Goal: Information Seeking & Learning: Learn about a topic

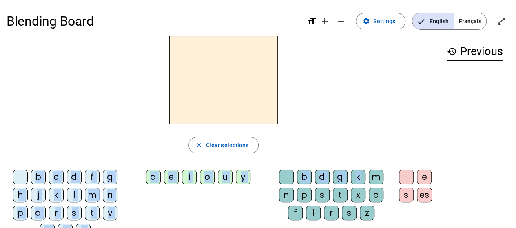
drag, startPoint x: 361, startPoint y: 177, endPoint x: 182, endPoint y: 70, distance: 208.2
click at [182, 70] on div "close Clear selections b c d f g h j k l m n p q r s t v w y z a e i o u y b d …" at bounding box center [224, 140] width 434 height 209
click at [391, 128] on div "close Clear selections b c d f g h j k l m n p q r s t v w y z a e i o u y b d …" at bounding box center [224, 140] width 434 height 209
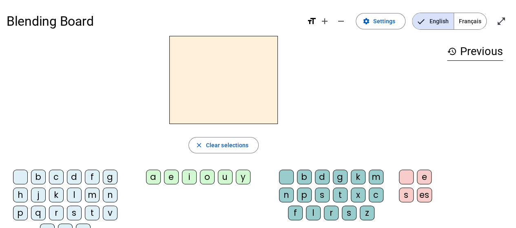
click at [322, 177] on div "d" at bounding box center [322, 177] width 15 height 15
click at [422, 175] on div "e" at bounding box center [424, 177] width 15 height 15
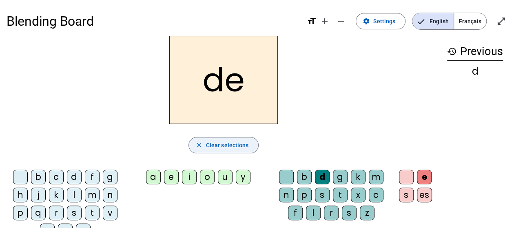
click at [240, 148] on span "Clear selections" at bounding box center [227, 145] width 43 height 10
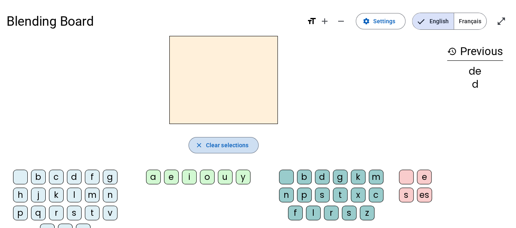
click at [240, 148] on span "Clear selections" at bounding box center [227, 145] width 43 height 10
click at [451, 47] on mat-icon "history" at bounding box center [452, 51] width 10 height 10
click at [452, 51] on mat-icon "history" at bounding box center [452, 51] width 10 height 10
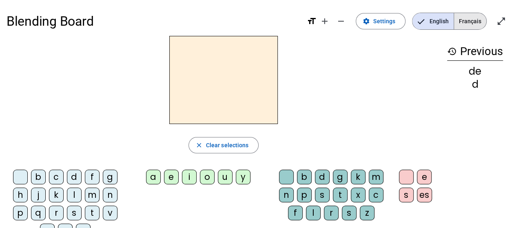
click at [464, 22] on span "Français" at bounding box center [470, 21] width 32 height 16
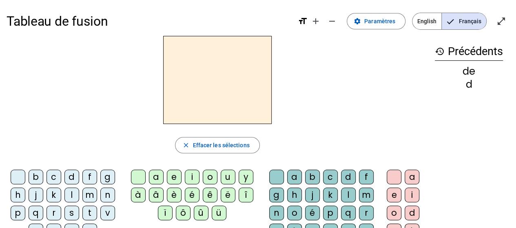
click at [430, 18] on span "English" at bounding box center [426, 21] width 29 height 16
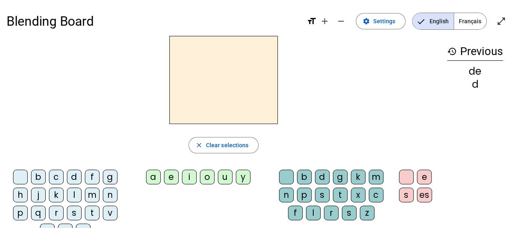
click at [461, 17] on span "Français" at bounding box center [470, 21] width 32 height 16
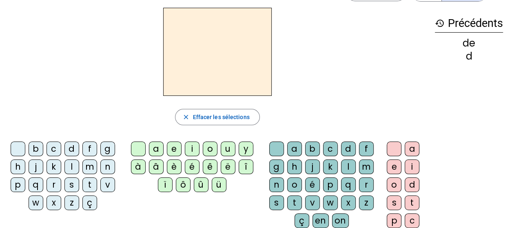
scroll to position [41, 0]
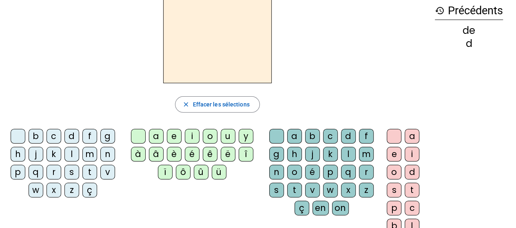
click at [32, 134] on div "b" at bounding box center [36, 136] width 15 height 15
click at [156, 137] on div "a" at bounding box center [156, 136] width 15 height 15
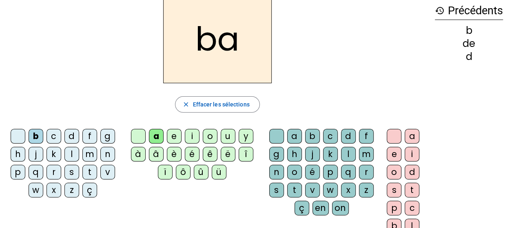
click at [212, 134] on div "o" at bounding box center [210, 136] width 15 height 15
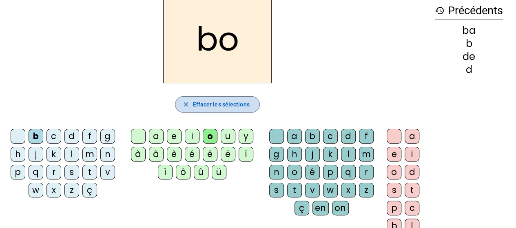
click at [211, 104] on span "Effacer les sélections" at bounding box center [220, 104] width 57 height 10
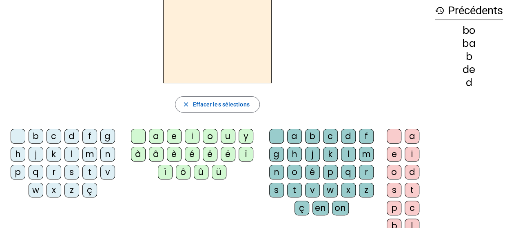
click at [30, 134] on div "b" at bounding box center [36, 136] width 15 height 15
click at [176, 133] on div "e" at bounding box center [174, 136] width 15 height 15
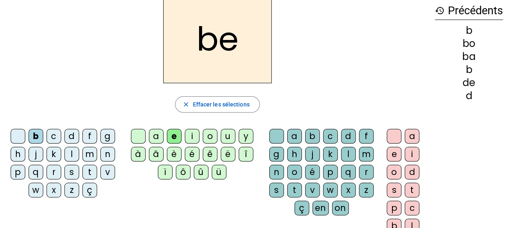
click at [204, 135] on div "o" at bounding box center [210, 136] width 15 height 15
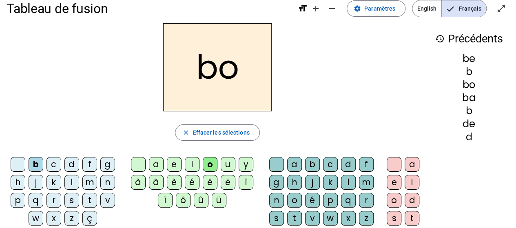
scroll to position [0, 0]
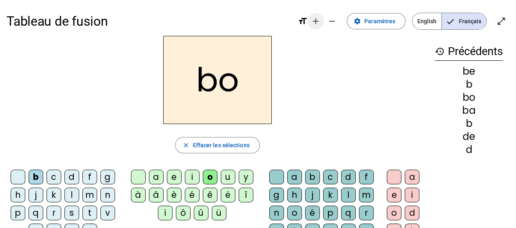
click at [318, 24] on mat-icon "add" at bounding box center [316, 21] width 10 height 10
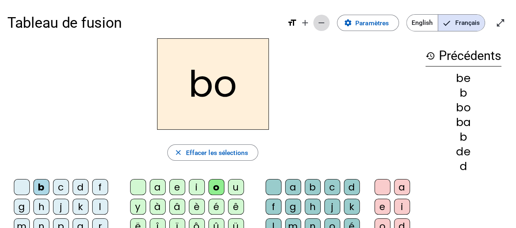
click at [324, 23] on mat-icon "remove" at bounding box center [321, 23] width 10 height 10
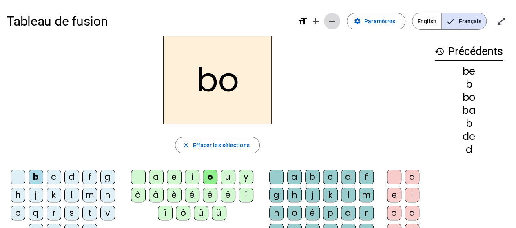
click at [337, 22] on mat-icon "remove" at bounding box center [332, 21] width 10 height 10
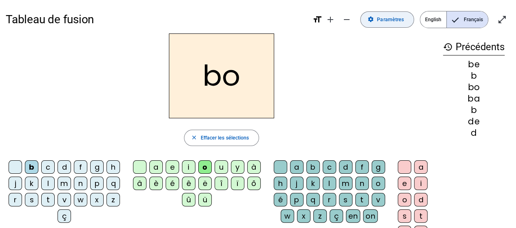
click at [386, 22] on span "Paramètres" at bounding box center [390, 19] width 27 height 9
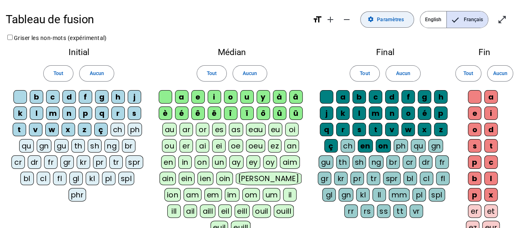
click at [392, 17] on span "Paramètres" at bounding box center [390, 19] width 27 height 9
click at [497, 21] on mat-icon "open_in_full" at bounding box center [502, 20] width 10 height 10
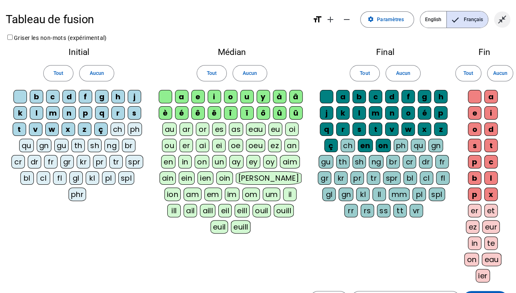
click at [500, 15] on mat-icon "close_fullscreen" at bounding box center [502, 20] width 10 height 10
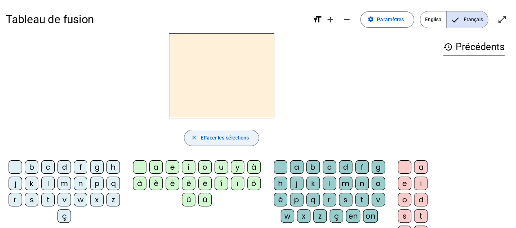
click at [214, 139] on span "Effacer les sélections" at bounding box center [224, 138] width 48 height 9
click at [29, 168] on div "b" at bounding box center [31, 166] width 13 height 13
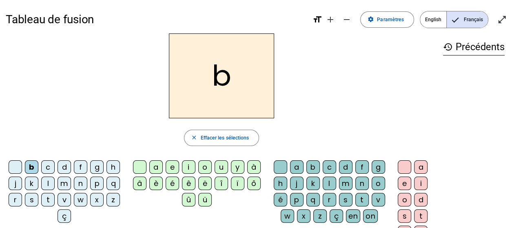
click at [154, 164] on div "a" at bounding box center [155, 166] width 13 height 13
click at [209, 167] on div "o" at bounding box center [204, 166] width 13 height 13
click at [320, 18] on mat-icon "format_size" at bounding box center [317, 20] width 10 height 10
click at [318, 22] on mat-icon "format_size" at bounding box center [317, 20] width 10 height 10
click at [443, 20] on span "English" at bounding box center [433, 19] width 26 height 16
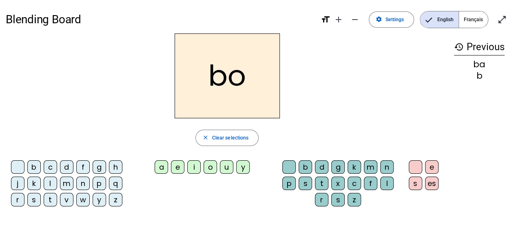
click at [37, 165] on div "b" at bounding box center [33, 166] width 13 height 13
click at [95, 165] on div "g" at bounding box center [99, 166] width 13 height 13
click at [170, 164] on letter-bubble "a" at bounding box center [162, 168] width 16 height 16
click at [179, 167] on div "e" at bounding box center [177, 166] width 13 height 13
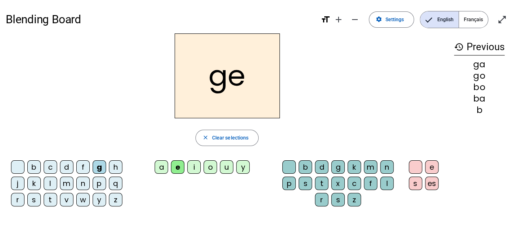
click at [220, 165] on div "u" at bounding box center [226, 166] width 13 height 13
click at [485, 174] on div "history Previous ge ga go bo ba b" at bounding box center [479, 116] width 62 height 167
click at [54, 168] on div "c" at bounding box center [50, 166] width 13 height 13
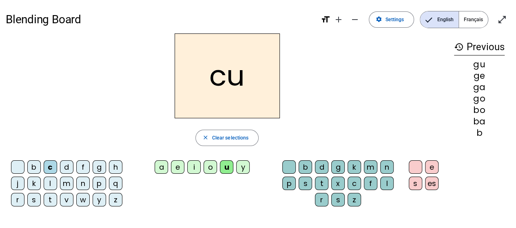
click at [431, 181] on div "es" at bounding box center [432, 182] width 14 height 13
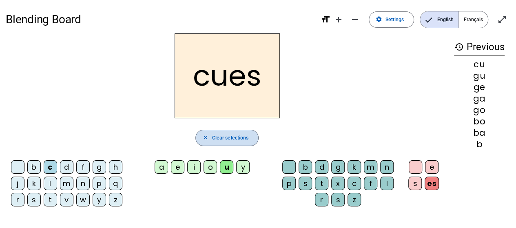
click at [240, 142] on span "button" at bounding box center [227, 138] width 62 height 20
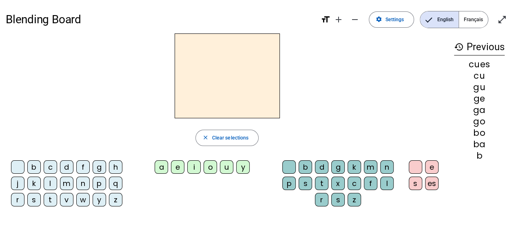
click at [467, 16] on span "Français" at bounding box center [472, 19] width 29 height 16
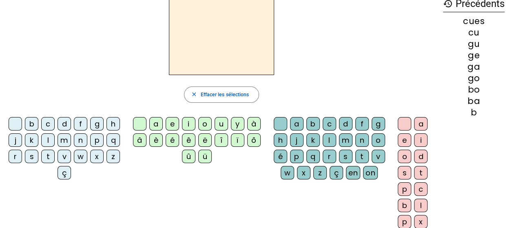
scroll to position [40, 0]
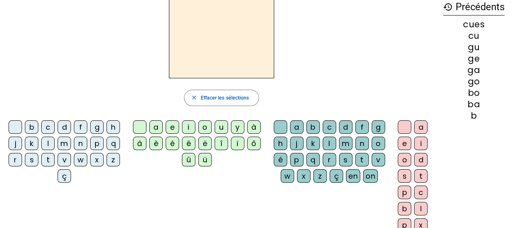
click at [34, 126] on div "b" at bounding box center [31, 126] width 13 height 13
click at [154, 125] on div "a" at bounding box center [155, 126] width 13 height 13
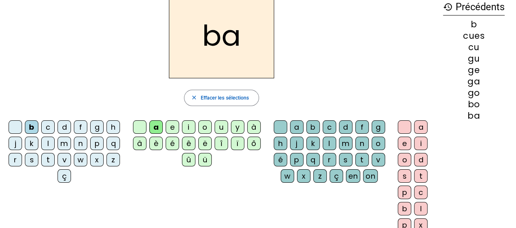
click at [420, 156] on div "d" at bounding box center [420, 159] width 13 height 13
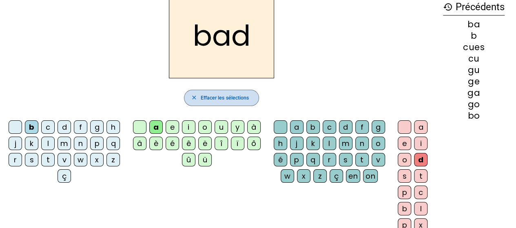
click at [212, 99] on span "Effacer les sélections" at bounding box center [224, 98] width 48 height 9
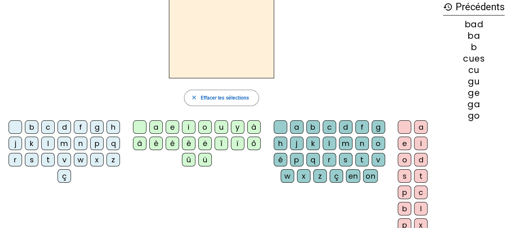
click at [31, 128] on div "b" at bounding box center [31, 126] width 13 height 13
click at [159, 127] on div "a" at bounding box center [155, 126] width 13 height 13
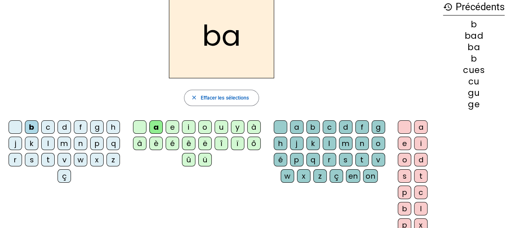
click at [403, 157] on div "o" at bounding box center [403, 159] width 13 height 13
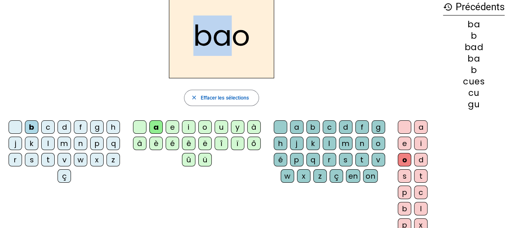
drag, startPoint x: 198, startPoint y: 33, endPoint x: 231, endPoint y: 31, distance: 33.1
click at [231, 31] on h2 "bao" at bounding box center [221, 35] width 105 height 85
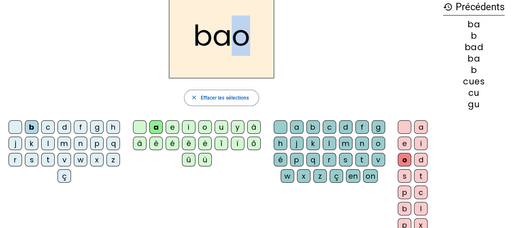
drag, startPoint x: 234, startPoint y: 38, endPoint x: 266, endPoint y: 45, distance: 32.5
click at [266, 45] on h2 "bao" at bounding box center [221, 35] width 105 height 85
click at [317, 61] on div "bao" at bounding box center [221, 35] width 431 height 85
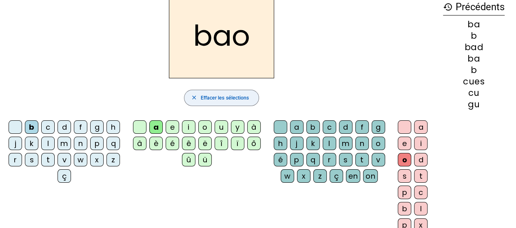
click at [242, 94] on span "Effacer les sélections" at bounding box center [224, 98] width 48 height 9
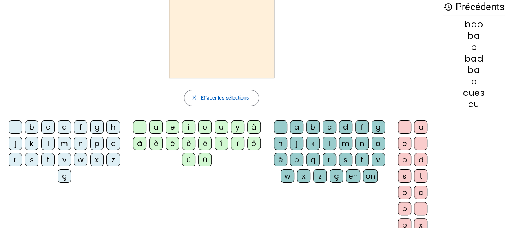
click at [64, 123] on div "d" at bounding box center [63, 126] width 13 height 13
click at [203, 124] on div "o" at bounding box center [204, 126] width 13 height 13
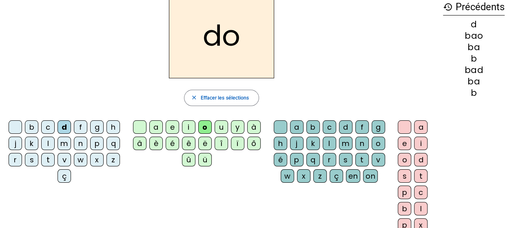
click at [31, 123] on div "b" at bounding box center [31, 126] width 13 height 13
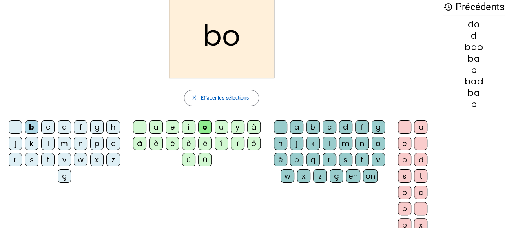
click at [68, 128] on div "d" at bounding box center [63, 126] width 13 height 13
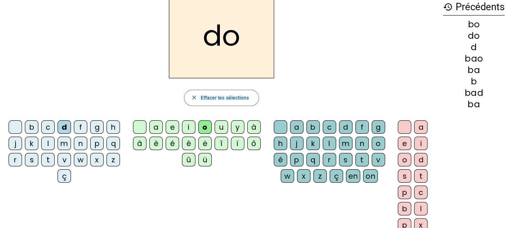
click at [403, 161] on div "o" at bounding box center [403, 159] width 13 height 13
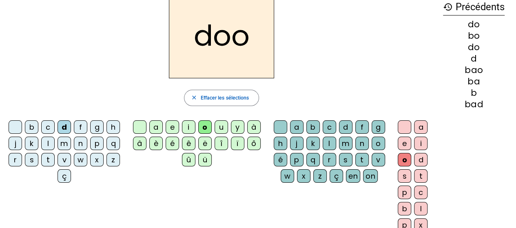
click at [67, 144] on div "m" at bounding box center [63, 143] width 13 height 13
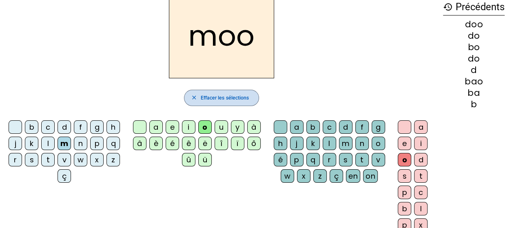
click at [232, 99] on span "Effacer les sélections" at bounding box center [224, 98] width 48 height 9
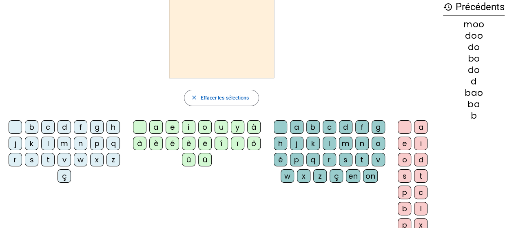
click at [63, 145] on div "m" at bounding box center [63, 143] width 13 height 13
click at [418, 126] on div "a" at bounding box center [420, 126] width 13 height 13
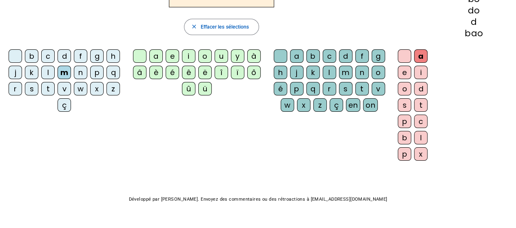
scroll to position [121, 0]
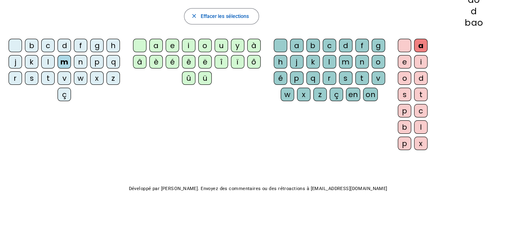
click at [404, 126] on div "b" at bounding box center [403, 126] width 13 height 13
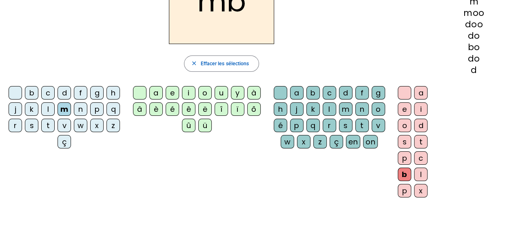
scroll to position [0, 0]
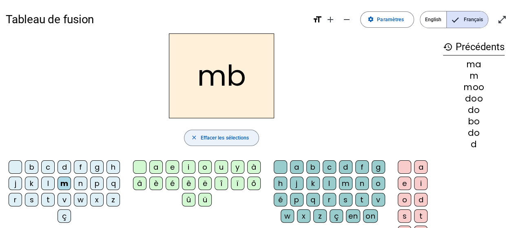
click at [196, 135] on mat-icon "close" at bounding box center [194, 137] width 7 height 7
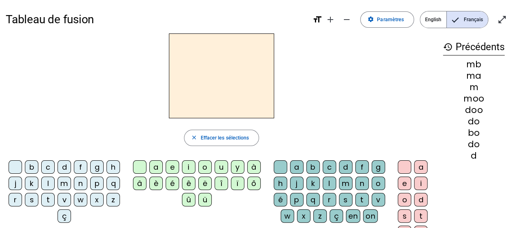
click at [60, 184] on div "m" at bounding box center [63, 182] width 13 height 13
click at [160, 165] on div "a" at bounding box center [155, 166] width 13 height 13
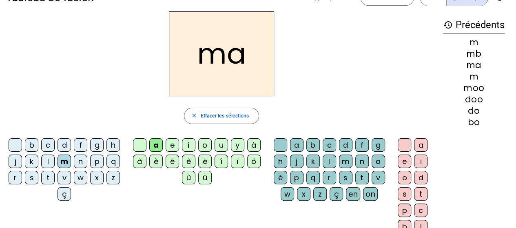
scroll to position [41, 0]
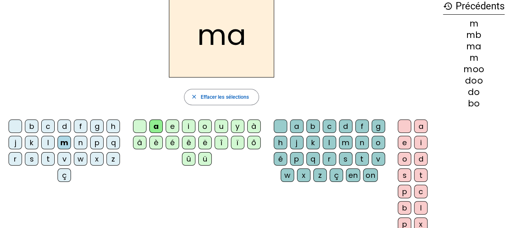
click at [403, 203] on div "b" at bounding box center [403, 207] width 13 height 13
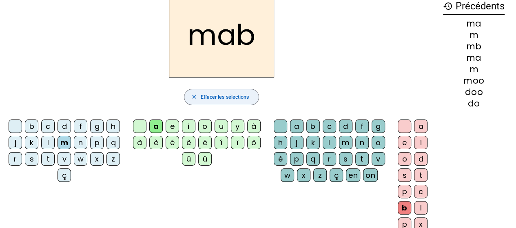
click at [233, 93] on span "Effacer les sélections" at bounding box center [224, 97] width 48 height 9
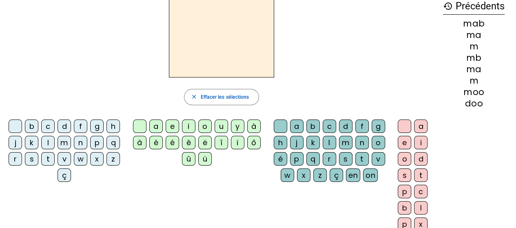
click at [62, 143] on div "m" at bounding box center [63, 142] width 13 height 13
click at [154, 126] on div "a" at bounding box center [155, 125] width 13 height 13
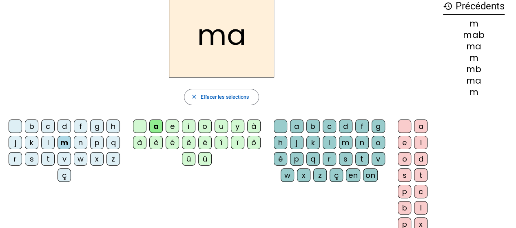
click at [408, 203] on div "b" at bounding box center [403, 207] width 13 height 13
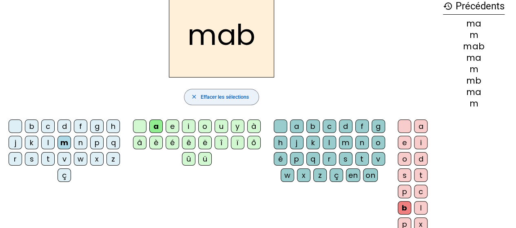
click at [201, 93] on span "Effacer les sélections" at bounding box center [224, 97] width 48 height 9
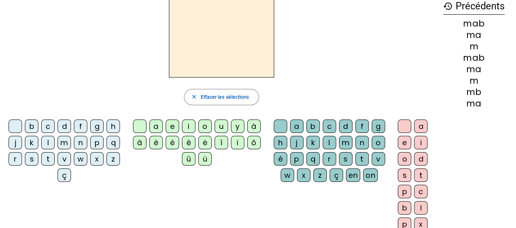
click at [100, 142] on div "p" at bounding box center [96, 142] width 13 height 13
click at [201, 128] on div "o" at bounding box center [204, 125] width 13 height 13
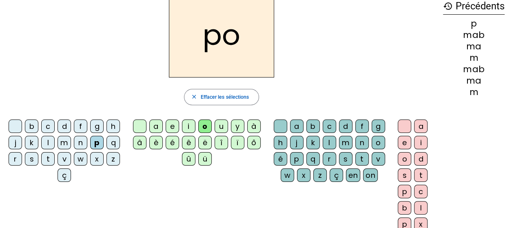
click at [421, 171] on div "t" at bounding box center [420, 174] width 13 height 13
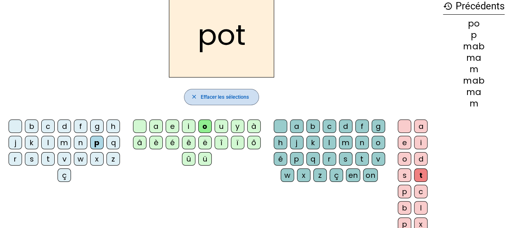
click at [236, 93] on span "Effacer les sélections" at bounding box center [224, 97] width 48 height 9
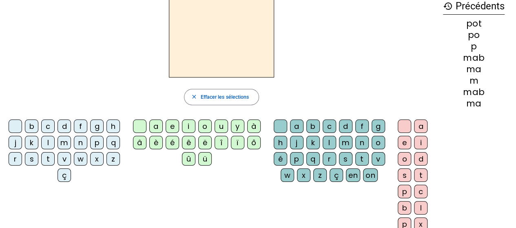
click at [47, 159] on div "t" at bounding box center [47, 158] width 13 height 13
click at [223, 128] on div "u" at bounding box center [220, 125] width 13 height 13
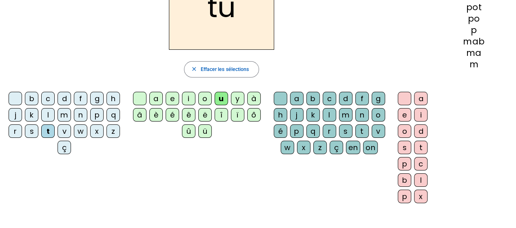
scroll to position [82, 0]
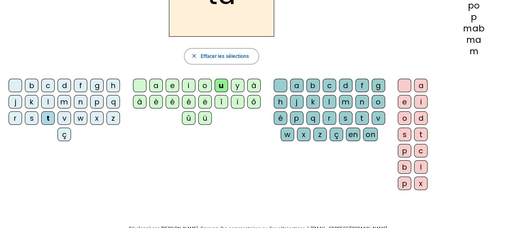
click at [403, 165] on div "b" at bounding box center [403, 166] width 13 height 13
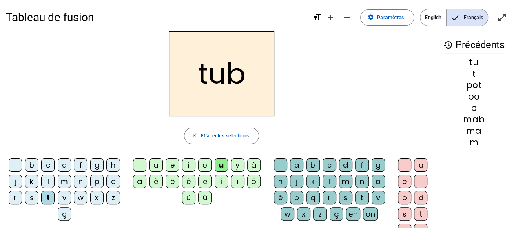
scroll to position [0, 0]
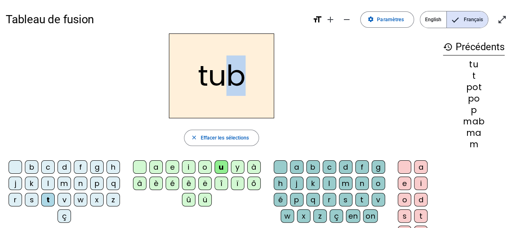
drag, startPoint x: 242, startPoint y: 79, endPoint x: 233, endPoint y: 80, distance: 9.5
click at [233, 80] on h2 "tub" at bounding box center [221, 75] width 105 height 85
click at [216, 139] on span "Effacer les sélections" at bounding box center [224, 138] width 48 height 9
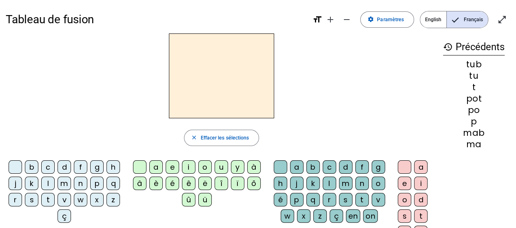
click at [79, 168] on div "f" at bounding box center [80, 166] width 13 height 13
click at [187, 167] on div "i" at bounding box center [188, 166] width 13 height 13
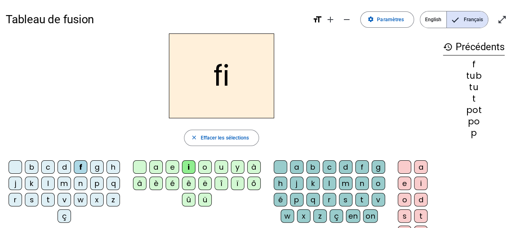
click at [424, 198] on div "d" at bounding box center [420, 199] width 13 height 13
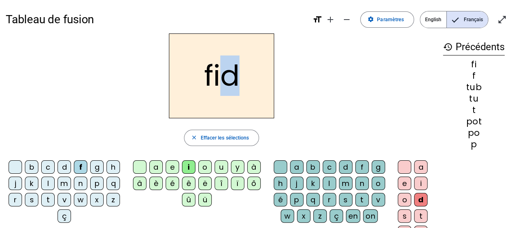
drag, startPoint x: 236, startPoint y: 80, endPoint x: 223, endPoint y: 82, distance: 13.5
click at [223, 82] on h2 "fid" at bounding box center [221, 75] width 105 height 85
click at [209, 134] on span "Effacer les sélections" at bounding box center [224, 138] width 48 height 9
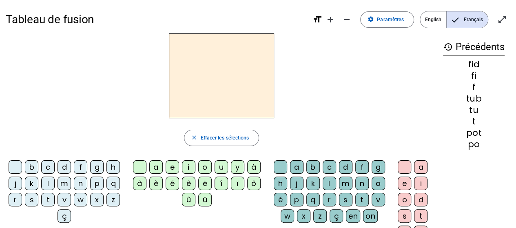
click at [321, 112] on div at bounding box center [221, 75] width 431 height 85
click at [313, 181] on div "k" at bounding box center [312, 182] width 13 height 13
click at [218, 164] on div "u" at bounding box center [220, 166] width 13 height 13
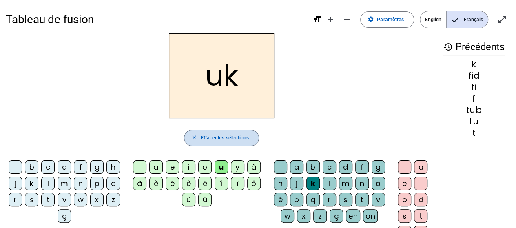
click at [228, 137] on span "Effacer les sélections" at bounding box center [224, 138] width 48 height 9
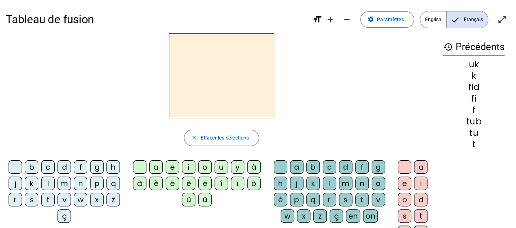
click at [31, 185] on div "k" at bounding box center [31, 182] width 13 height 13
click at [205, 169] on div "o" at bounding box center [204, 166] width 13 height 13
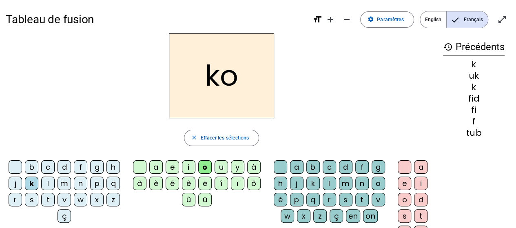
click at [404, 218] on div "s" at bounding box center [403, 215] width 13 height 13
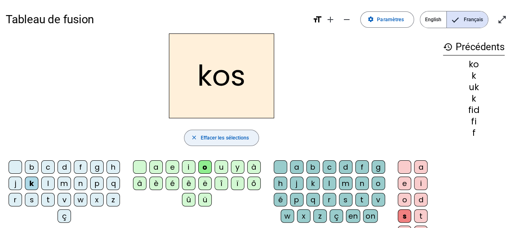
click at [202, 141] on span "Effacer les sélections" at bounding box center [224, 138] width 48 height 9
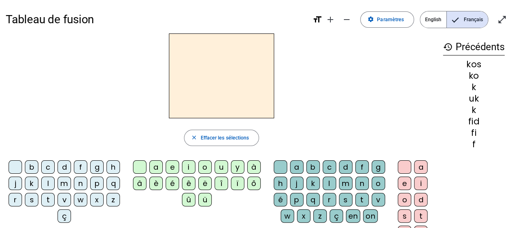
click at [18, 202] on div "r" at bounding box center [15, 199] width 13 height 13
click at [159, 168] on div "a" at bounding box center [155, 166] width 13 height 13
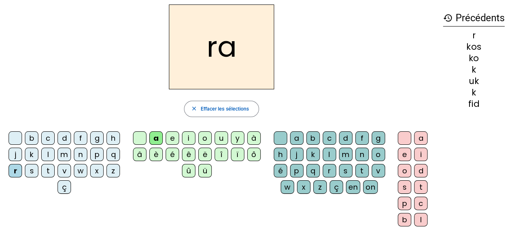
scroll to position [41, 0]
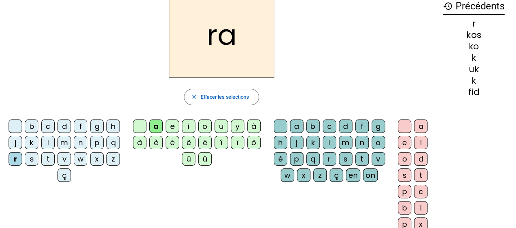
click at [399, 192] on div "p" at bounding box center [403, 191] width 13 height 13
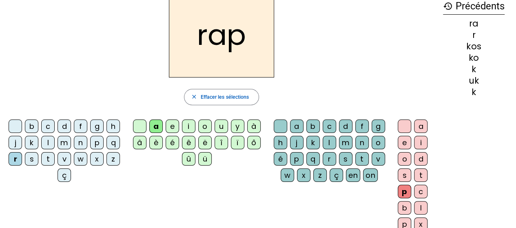
scroll to position [0, 0]
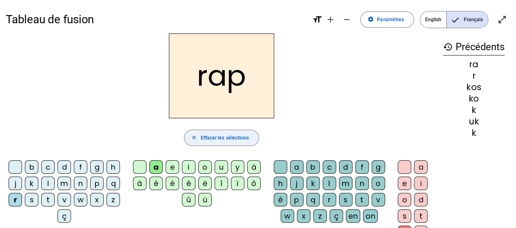
click at [229, 138] on span "Effacer les sélections" at bounding box center [224, 138] width 48 height 9
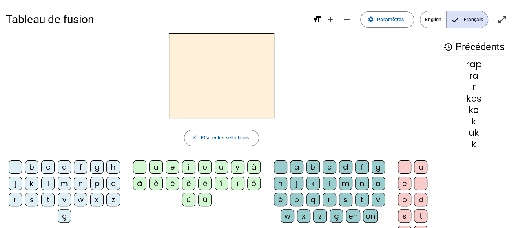
click at [82, 200] on div "w" at bounding box center [80, 199] width 13 height 13
click at [177, 166] on div "e" at bounding box center [171, 166] width 13 height 13
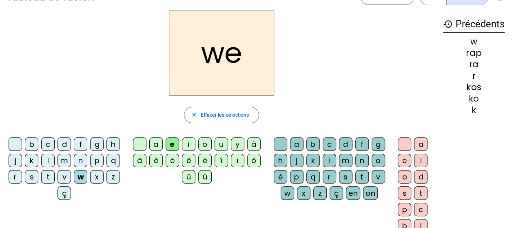
scroll to position [41, 0]
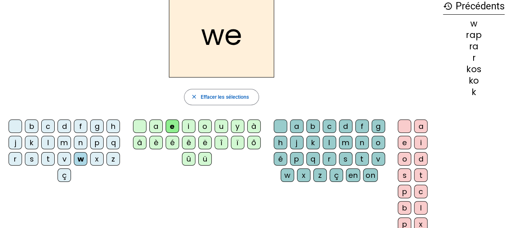
click at [405, 192] on div "p" at bounding box center [403, 191] width 13 height 13
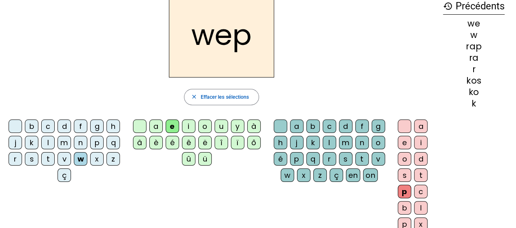
click at [225, 170] on div "b c d f g h j k l m n p q r s t v w x z ç a e i o u y à â è é ê ë î ï ô û ü a b…" at bounding box center [221, 177] width 431 height 120
click at [216, 98] on span "Effacer les sélections" at bounding box center [224, 97] width 48 height 9
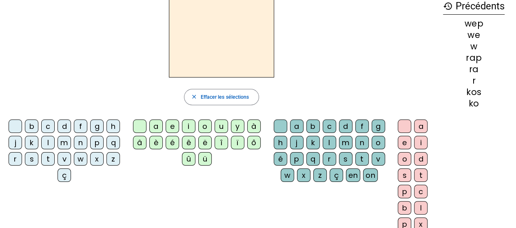
click at [64, 123] on div "d" at bounding box center [63, 125] width 13 height 13
click at [157, 124] on div "a" at bounding box center [155, 125] width 13 height 13
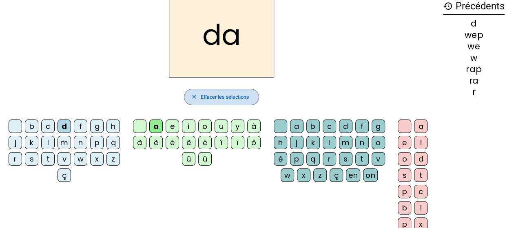
click at [207, 98] on span "Effacer les sélections" at bounding box center [224, 97] width 48 height 9
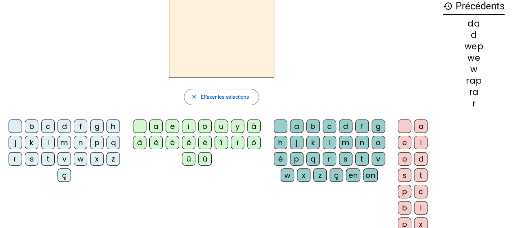
click at [97, 142] on div "p" at bounding box center [96, 142] width 13 height 13
click at [139, 145] on div "â" at bounding box center [139, 142] width 13 height 13
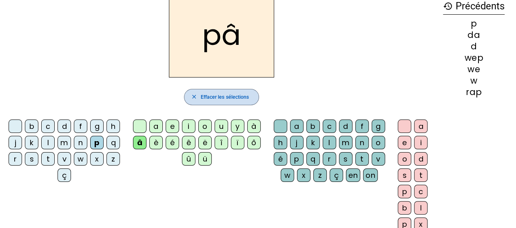
click at [213, 93] on span "Effacer les sélections" at bounding box center [224, 97] width 48 height 9
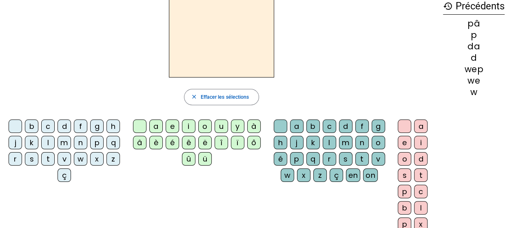
click at [62, 141] on div "m" at bounding box center [63, 142] width 13 height 13
click at [219, 126] on div "u" at bounding box center [220, 125] width 13 height 13
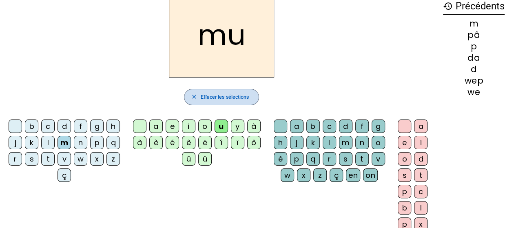
click at [214, 98] on span "Effacer les sélections" at bounding box center [224, 97] width 48 height 9
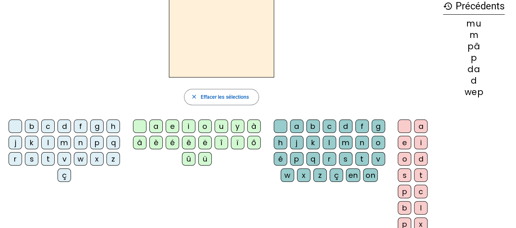
click at [45, 142] on div "l" at bounding box center [47, 142] width 13 height 13
click at [171, 122] on div "e" at bounding box center [171, 125] width 13 height 13
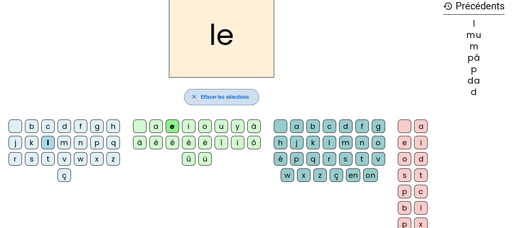
click at [200, 90] on span "button" at bounding box center [221, 97] width 75 height 20
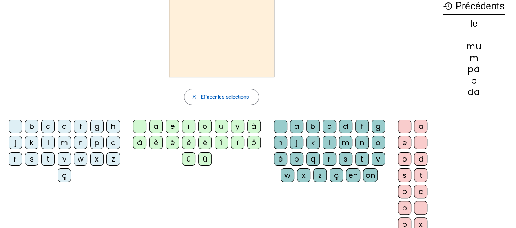
click at [49, 141] on div "l" at bounding box center [47, 142] width 13 height 13
click at [156, 124] on div "a" at bounding box center [155, 125] width 13 height 13
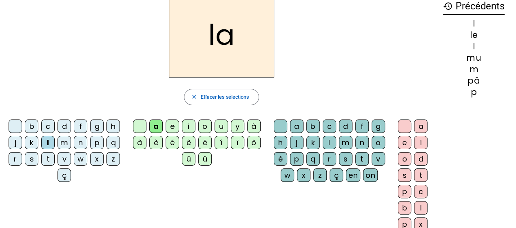
click at [80, 159] on div "w" at bounding box center [80, 158] width 13 height 13
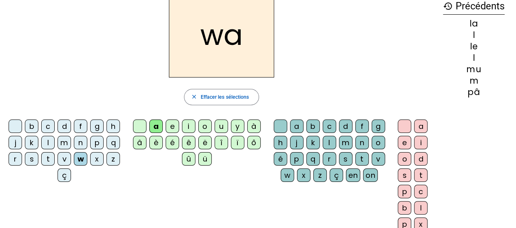
click at [114, 157] on div "z" at bounding box center [112, 158] width 13 height 13
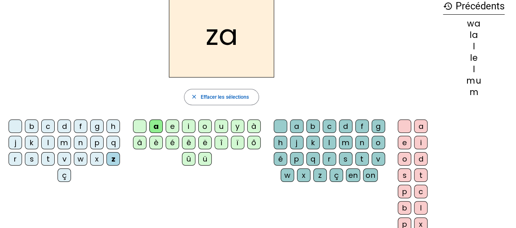
click at [34, 126] on div "b" at bounding box center [31, 125] width 13 height 13
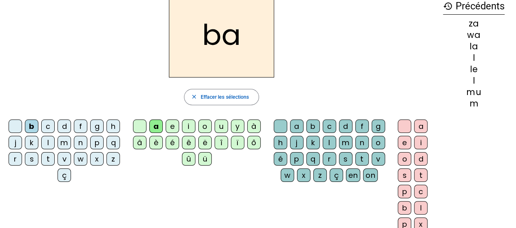
click at [44, 126] on div "c" at bounding box center [47, 125] width 13 height 13
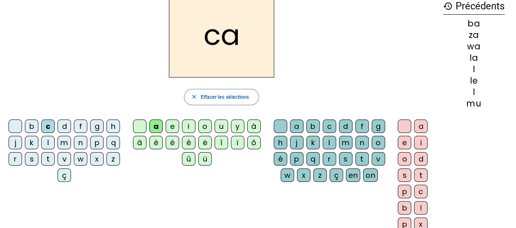
click at [63, 127] on div "d" at bounding box center [63, 125] width 13 height 13
click at [79, 127] on div "f" at bounding box center [80, 125] width 13 height 13
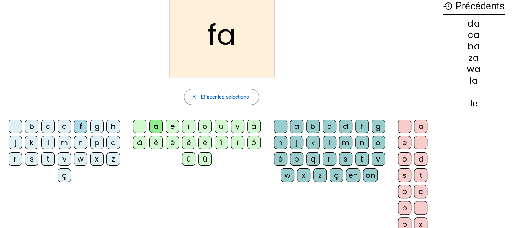
click at [95, 126] on div "g" at bounding box center [96, 125] width 13 height 13
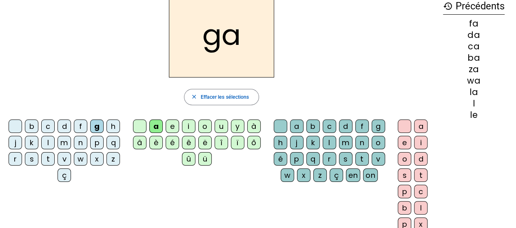
click at [114, 123] on div "h" at bounding box center [112, 125] width 13 height 13
click at [20, 143] on div "j" at bounding box center [15, 142] width 13 height 13
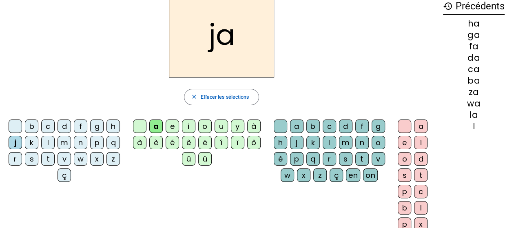
click at [34, 141] on div "k" at bounding box center [31, 142] width 13 height 13
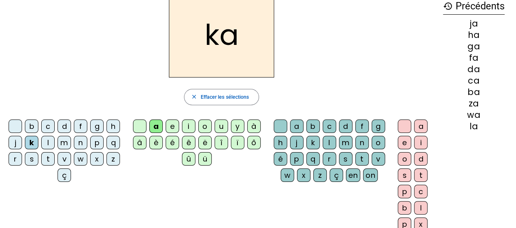
click at [49, 143] on div "l" at bounding box center [47, 142] width 13 height 13
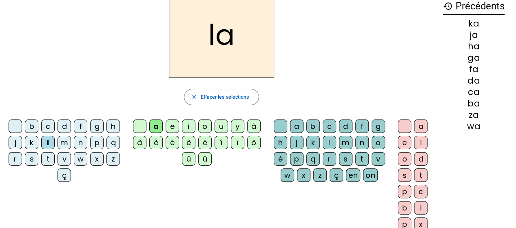
click at [66, 143] on div "m" at bounding box center [63, 142] width 13 height 13
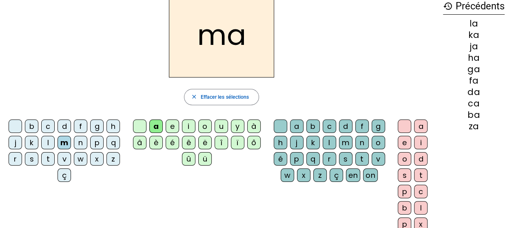
click at [82, 140] on div "n" at bounding box center [80, 142] width 13 height 13
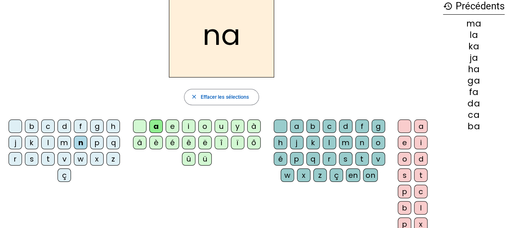
click at [99, 144] on div "p" at bounding box center [96, 142] width 13 height 13
click at [115, 144] on div "q" at bounding box center [112, 142] width 13 height 13
click at [15, 159] on div "r" at bounding box center [15, 158] width 13 height 13
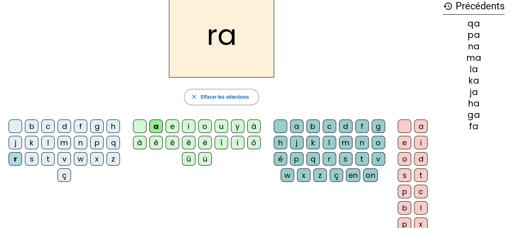
click at [30, 157] on div "s" at bounding box center [31, 158] width 13 height 13
click at [50, 157] on div "t" at bounding box center [47, 158] width 13 height 13
click at [68, 158] on div "v" at bounding box center [63, 158] width 13 height 13
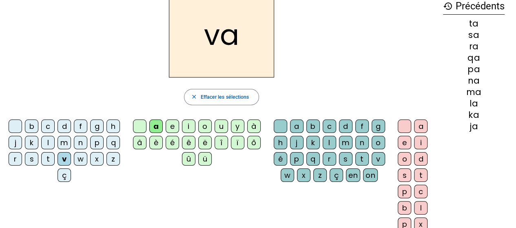
click at [80, 160] on div "w" at bounding box center [80, 158] width 13 height 13
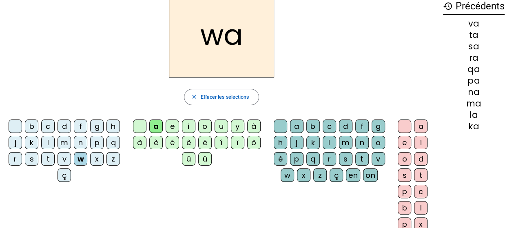
click at [95, 159] on div "x" at bounding box center [96, 158] width 13 height 13
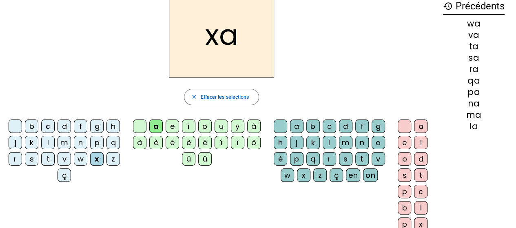
click at [114, 158] on div "z" at bounding box center [112, 158] width 13 height 13
click at [63, 174] on div "ç" at bounding box center [63, 174] width 13 height 13
click at [32, 126] on div "b" at bounding box center [31, 125] width 13 height 13
click at [50, 129] on div "c" at bounding box center [47, 125] width 13 height 13
click at [68, 127] on div "d" at bounding box center [63, 125] width 13 height 13
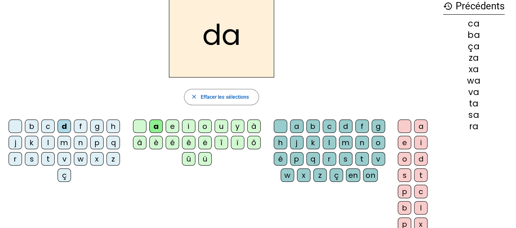
click at [81, 128] on div "f" at bounding box center [80, 125] width 13 height 13
click at [95, 126] on div "g" at bounding box center [96, 125] width 13 height 13
click at [112, 126] on div "h" at bounding box center [112, 125] width 13 height 13
click at [18, 145] on div "j" at bounding box center [15, 142] width 13 height 13
click at [31, 141] on div "k" at bounding box center [31, 142] width 13 height 13
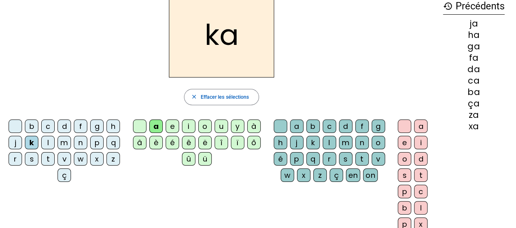
click at [51, 141] on div "l" at bounding box center [47, 142] width 13 height 13
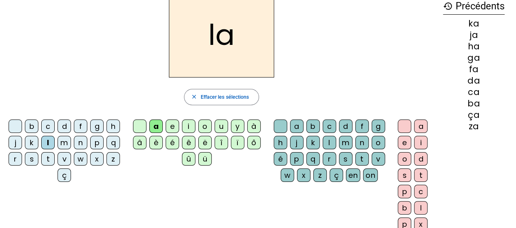
click at [65, 141] on div "m" at bounding box center [63, 142] width 13 height 13
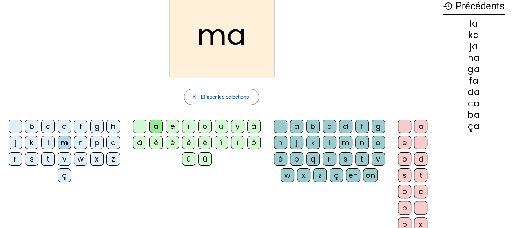
click at [81, 145] on div "n" at bounding box center [80, 142] width 13 height 13
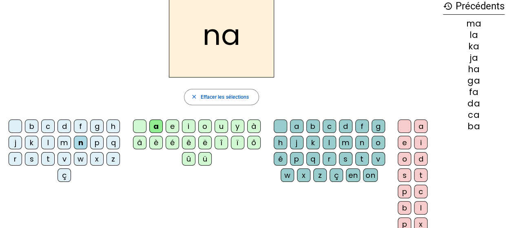
click at [98, 145] on div "p" at bounding box center [96, 142] width 13 height 13
click at [111, 144] on div "q" at bounding box center [112, 142] width 13 height 13
click at [14, 162] on div "r" at bounding box center [15, 158] width 13 height 13
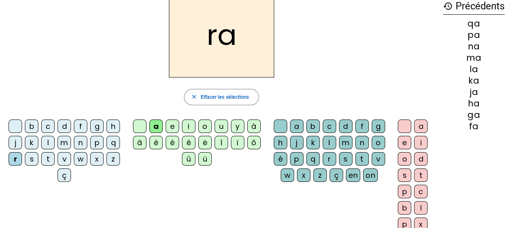
click at [33, 159] on div "s" at bounding box center [31, 158] width 13 height 13
click at [46, 157] on div "t" at bounding box center [47, 158] width 13 height 13
click at [64, 156] on div "v" at bounding box center [63, 158] width 13 height 13
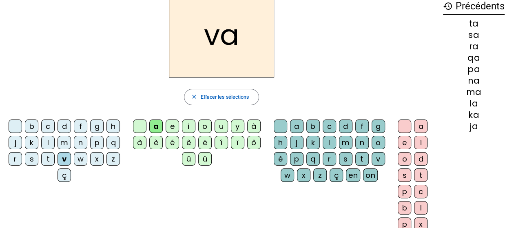
click at [79, 158] on div "w" at bounding box center [80, 158] width 13 height 13
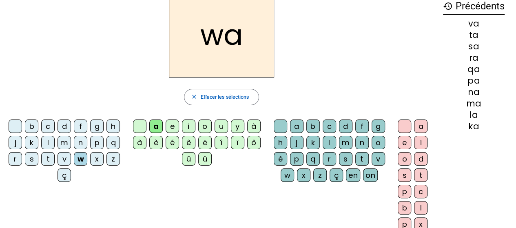
click at [86, 159] on div "w" at bounding box center [80, 158] width 13 height 13
click at [96, 163] on div "x" at bounding box center [96, 158] width 13 height 13
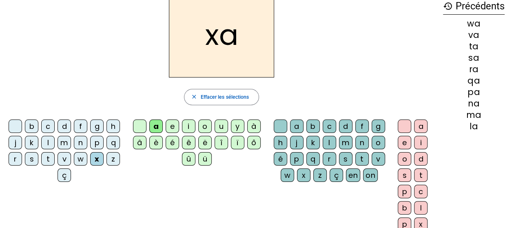
click at [113, 159] on div "z" at bounding box center [112, 158] width 13 height 13
click at [64, 176] on div "ç" at bounding box center [63, 174] width 13 height 13
click at [67, 144] on div "m" at bounding box center [63, 142] width 13 height 13
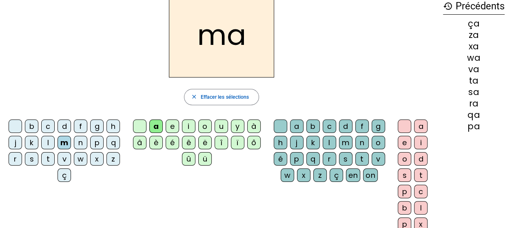
click at [110, 128] on div "h" at bounding box center [112, 125] width 13 height 13
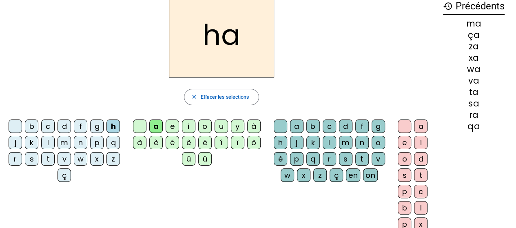
click at [64, 141] on div "m" at bounding box center [63, 142] width 13 height 13
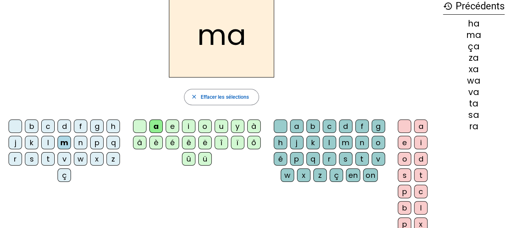
click at [69, 129] on div "d" at bounding box center [63, 125] width 13 height 13
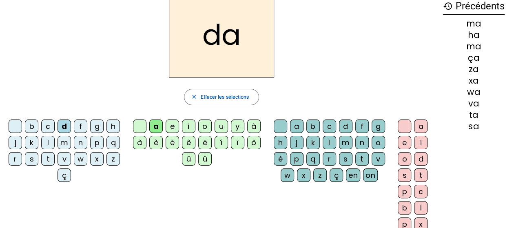
click at [113, 128] on div "h" at bounding box center [112, 125] width 13 height 13
click at [80, 162] on div "w" at bounding box center [80, 158] width 13 height 13
click at [47, 145] on div "l" at bounding box center [47, 142] width 13 height 13
click at [103, 128] on div "g" at bounding box center [96, 125] width 13 height 13
click at [68, 131] on div "d" at bounding box center [63, 125] width 13 height 13
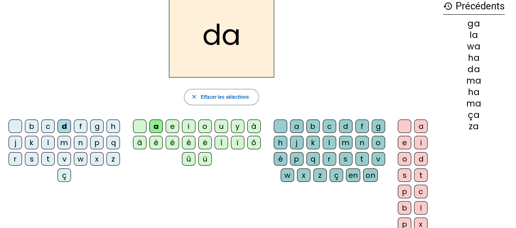
click at [111, 124] on div "h" at bounding box center [112, 125] width 13 height 13
click at [65, 145] on div "m" at bounding box center [63, 142] width 13 height 13
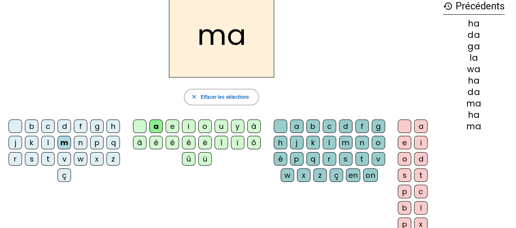
click at [115, 125] on div "h" at bounding box center [112, 125] width 13 height 13
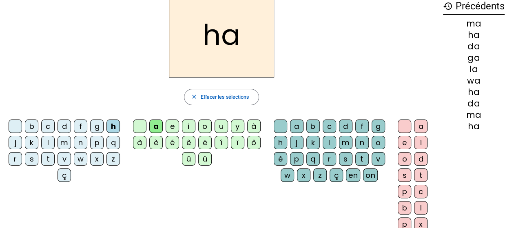
click at [62, 139] on div "m" at bounding box center [63, 142] width 13 height 13
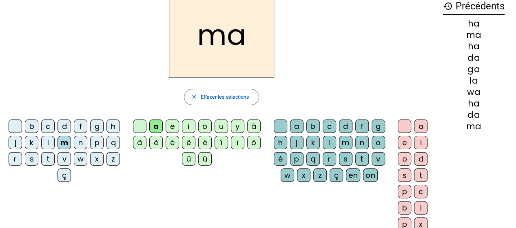
click at [62, 130] on div "d" at bounding box center [63, 125] width 13 height 13
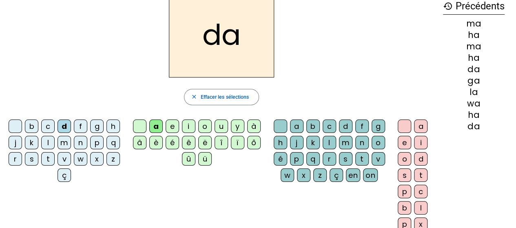
click at [49, 89] on div "close Effacer les sélections" at bounding box center [221, 97] width 431 height 16
click at [34, 123] on div "b" at bounding box center [31, 125] width 13 height 13
click at [178, 126] on div "e" at bounding box center [171, 125] width 13 height 13
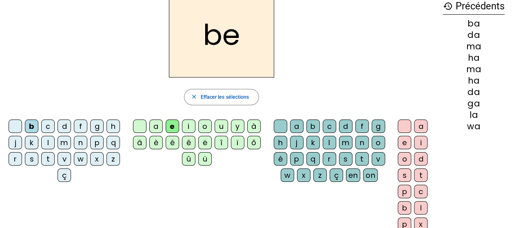
drag, startPoint x: 51, startPoint y: 121, endPoint x: 54, endPoint y: 127, distance: 6.2
click at [51, 121] on div "c" at bounding box center [47, 125] width 13 height 13
click at [67, 127] on div "d" at bounding box center [63, 125] width 13 height 13
click at [82, 127] on div "f" at bounding box center [80, 125] width 13 height 13
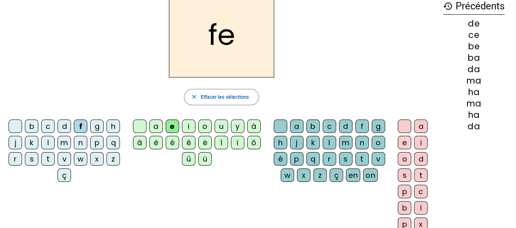
click at [92, 126] on div "g" at bounding box center [96, 125] width 13 height 13
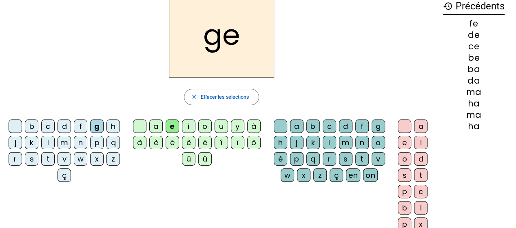
click at [113, 129] on div "h" at bounding box center [112, 125] width 13 height 13
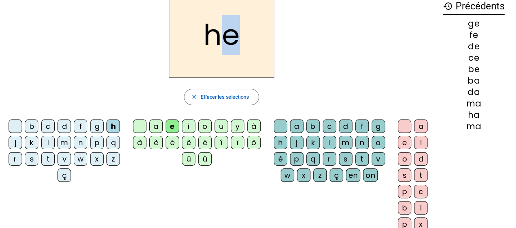
drag, startPoint x: 223, startPoint y: 36, endPoint x: 240, endPoint y: 40, distance: 18.3
click at [240, 40] on h2 "he" at bounding box center [221, 35] width 105 height 85
click at [289, 57] on div "he" at bounding box center [221, 35] width 431 height 85
click at [16, 141] on div "j" at bounding box center [15, 142] width 13 height 13
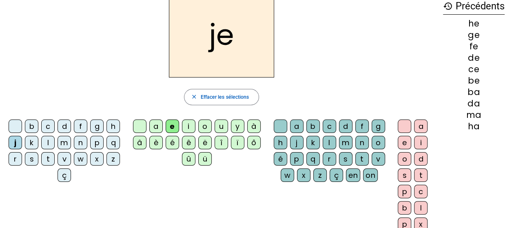
click at [31, 143] on div "k" at bounding box center [31, 142] width 13 height 13
click at [52, 143] on div "l" at bounding box center [47, 142] width 13 height 13
click at [68, 143] on div "m" at bounding box center [63, 142] width 13 height 13
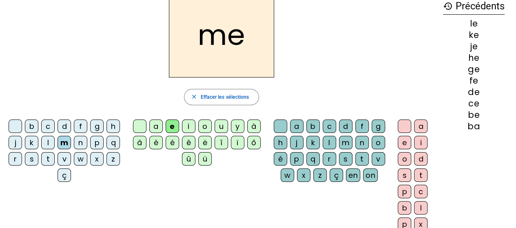
click at [81, 143] on div "n" at bounding box center [80, 142] width 13 height 13
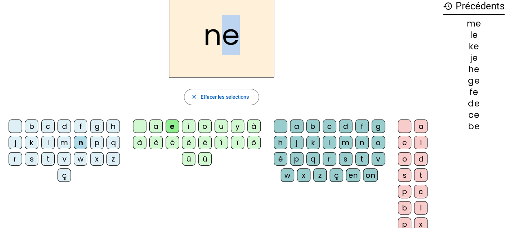
drag, startPoint x: 230, startPoint y: 40, endPoint x: 226, endPoint y: 41, distance: 4.1
click at [226, 41] on h2 "ne" at bounding box center [221, 35] width 105 height 85
click at [293, 84] on div "ne close Effacer les sélections b c d f g h j k l m n p q r s t v w x z ç a e i…" at bounding box center [221, 115] width 431 height 244
click at [99, 139] on div "p" at bounding box center [96, 142] width 13 height 13
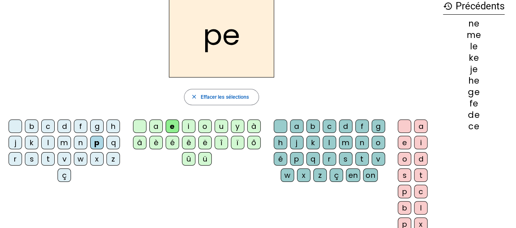
click at [114, 142] on div "q" at bounding box center [112, 142] width 13 height 13
click at [18, 158] on div "r" at bounding box center [15, 158] width 13 height 13
click at [30, 160] on div "s" at bounding box center [31, 158] width 13 height 13
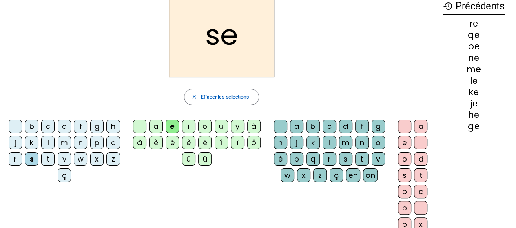
click at [44, 160] on div "t" at bounding box center [47, 158] width 13 height 13
click at [71, 155] on letter-bubble "v" at bounding box center [65, 160] width 16 height 16
click at [82, 159] on div "w" at bounding box center [80, 158] width 13 height 13
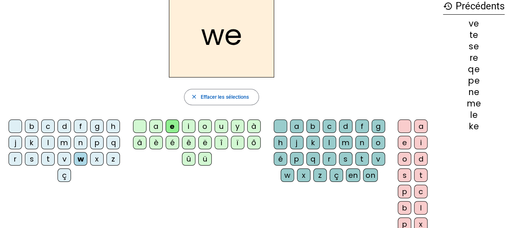
click at [97, 157] on div "x" at bounding box center [96, 158] width 13 height 13
click at [112, 159] on div "z" at bounding box center [112, 158] width 13 height 13
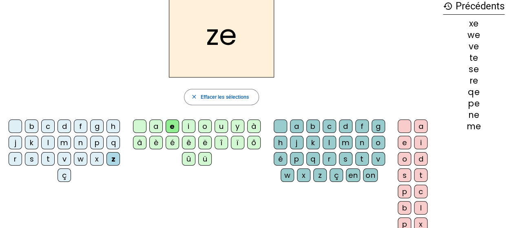
click at [68, 177] on div "ç" at bounding box center [63, 174] width 13 height 13
click at [46, 128] on div "c" at bounding box center [47, 125] width 13 height 13
click at [68, 175] on div "ç" at bounding box center [63, 174] width 13 height 13
click at [35, 126] on div "b" at bounding box center [31, 125] width 13 height 13
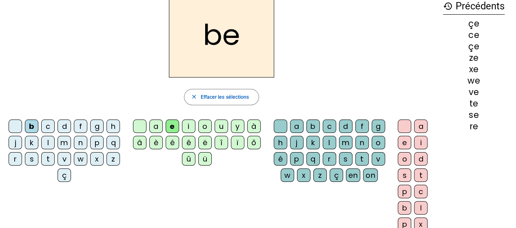
click at [51, 128] on div "c" at bounding box center [47, 125] width 13 height 13
click at [67, 127] on div "d" at bounding box center [63, 125] width 13 height 13
click at [78, 127] on div "f" at bounding box center [80, 125] width 13 height 13
click at [99, 128] on div "g" at bounding box center [96, 125] width 13 height 13
click at [114, 129] on div "h" at bounding box center [112, 125] width 13 height 13
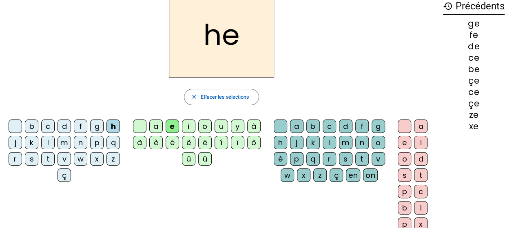
click at [114, 129] on div "h" at bounding box center [112, 125] width 13 height 13
click at [16, 140] on div "j" at bounding box center [15, 142] width 13 height 13
click at [29, 143] on div "k" at bounding box center [31, 142] width 13 height 13
click at [47, 138] on div "l" at bounding box center [47, 142] width 13 height 13
drag, startPoint x: 47, startPoint y: 138, endPoint x: 35, endPoint y: 66, distance: 72.8
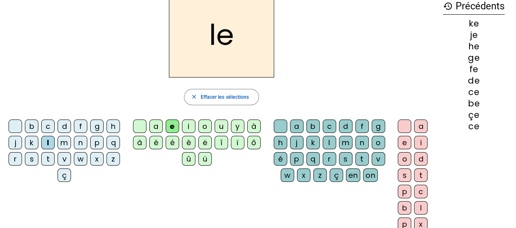
click at [35, 66] on div "le" at bounding box center [221, 35] width 431 height 85
click at [65, 141] on div "m" at bounding box center [63, 142] width 13 height 13
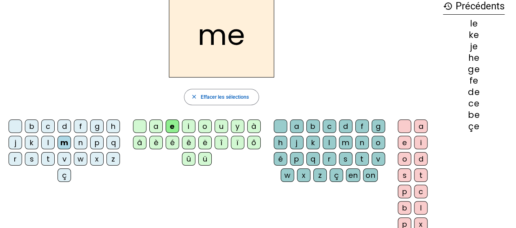
click at [82, 141] on div "n" at bounding box center [80, 142] width 13 height 13
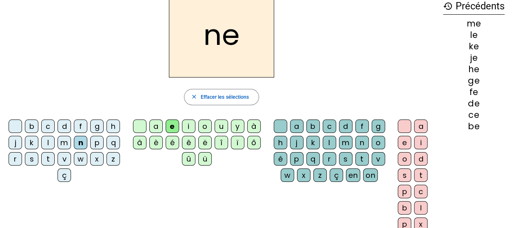
click at [95, 144] on div "p" at bounding box center [96, 142] width 13 height 13
click at [112, 145] on div "q" at bounding box center [112, 142] width 13 height 13
click at [15, 158] on div "r" at bounding box center [15, 158] width 13 height 13
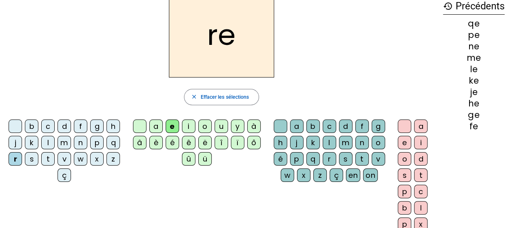
click at [31, 158] on div "s" at bounding box center [31, 158] width 13 height 13
click at [50, 156] on div "t" at bounding box center [47, 158] width 13 height 13
click at [68, 159] on div "v" at bounding box center [63, 158] width 13 height 13
click at [80, 161] on div "w" at bounding box center [80, 158] width 13 height 13
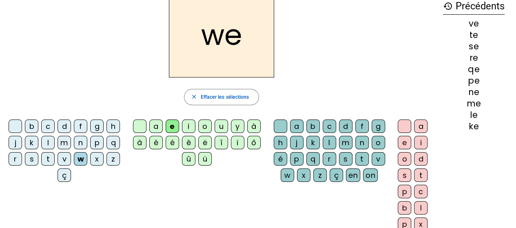
click at [93, 158] on div "x" at bounding box center [96, 158] width 13 height 13
click at [108, 162] on div "z" at bounding box center [112, 158] width 13 height 13
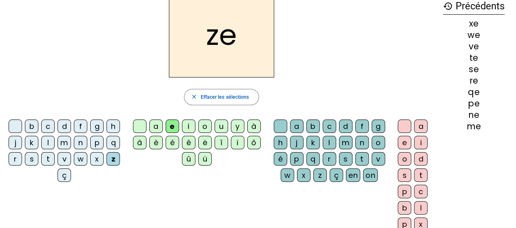
click at [64, 178] on div "ç" at bounding box center [63, 174] width 13 height 13
click at [86, 198] on div "b c d f g h j k l m n p q r s t v w x z ç a e i o u y à â è é ê ë î ï ô û ü a b…" at bounding box center [221, 177] width 431 height 120
click at [55, 125] on letter-bubble "c" at bounding box center [49, 127] width 16 height 16
click at [107, 126] on div "h" at bounding box center [112, 125] width 13 height 13
click at [159, 125] on div "a" at bounding box center [155, 125] width 13 height 13
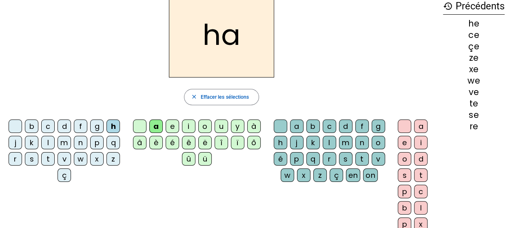
click at [35, 128] on div "b" at bounding box center [31, 125] width 13 height 13
click at [57, 126] on letter-bubble "c" at bounding box center [49, 127] width 16 height 16
click at [63, 127] on div "d" at bounding box center [63, 125] width 13 height 13
click at [76, 125] on div "f" at bounding box center [80, 125] width 13 height 13
click at [99, 123] on div "g" at bounding box center [96, 125] width 13 height 13
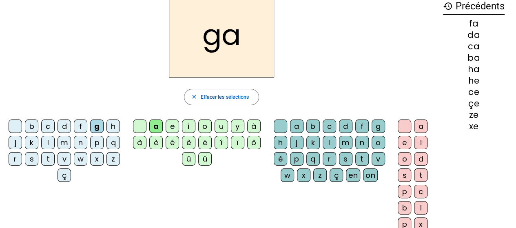
click at [117, 124] on div "h" at bounding box center [112, 125] width 13 height 13
click at [16, 142] on div "j" at bounding box center [15, 142] width 13 height 13
click at [35, 145] on div "k" at bounding box center [31, 142] width 13 height 13
click at [46, 144] on div "l" at bounding box center [47, 142] width 13 height 13
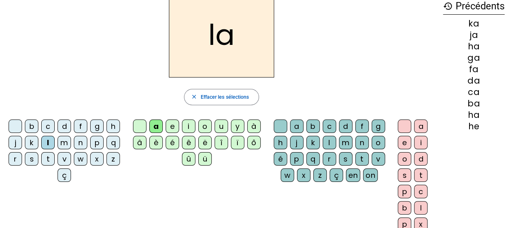
click at [66, 141] on div "m" at bounding box center [63, 142] width 13 height 13
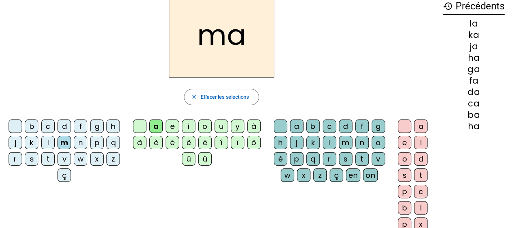
click at [85, 142] on div "n" at bounding box center [80, 142] width 13 height 13
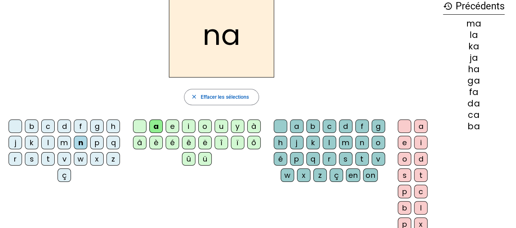
click at [97, 141] on div "p" at bounding box center [96, 142] width 13 height 13
click at [109, 141] on div "q" at bounding box center [112, 142] width 13 height 13
click at [15, 159] on div "r" at bounding box center [15, 158] width 13 height 13
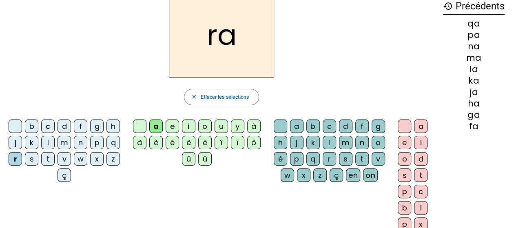
click at [34, 161] on div "s" at bounding box center [31, 158] width 13 height 13
click at [47, 159] on div "t" at bounding box center [47, 158] width 13 height 13
click at [64, 159] on div "v" at bounding box center [63, 158] width 13 height 13
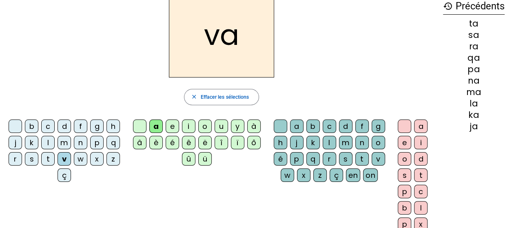
click at [84, 161] on div "w" at bounding box center [80, 158] width 13 height 13
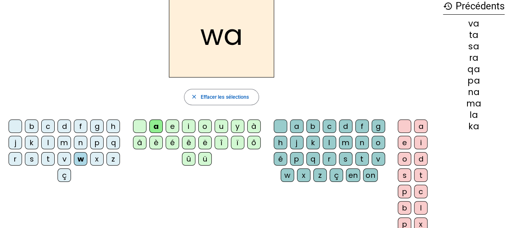
click at [96, 159] on div "x" at bounding box center [96, 158] width 13 height 13
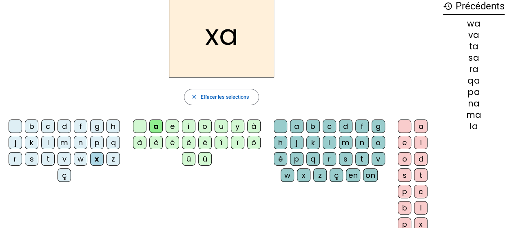
click at [115, 161] on div "z" at bounding box center [112, 158] width 13 height 13
click at [65, 172] on div "ç" at bounding box center [63, 174] width 13 height 13
click at [110, 126] on div "h" at bounding box center [112, 125] width 13 height 13
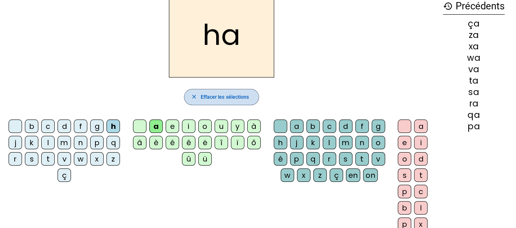
click at [192, 98] on mat-icon "close" at bounding box center [194, 97] width 7 height 7
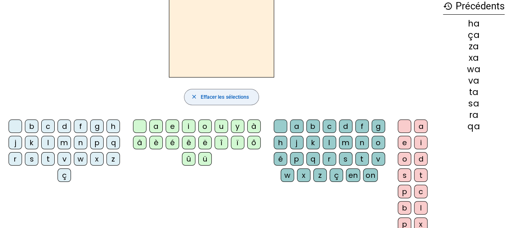
scroll to position [0, 0]
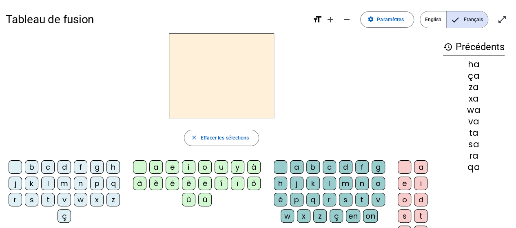
click at [33, 167] on div "b" at bounding box center [31, 166] width 13 height 13
click at [154, 166] on div "a" at bounding box center [155, 166] width 13 height 13
